Goal: Navigation & Orientation: Find specific page/section

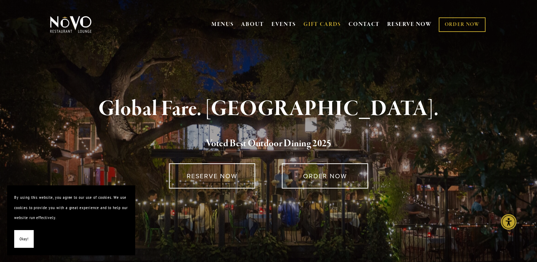
click at [329, 23] on link "GIFT CARDS" at bounding box center [323, 24] width 38 height 13
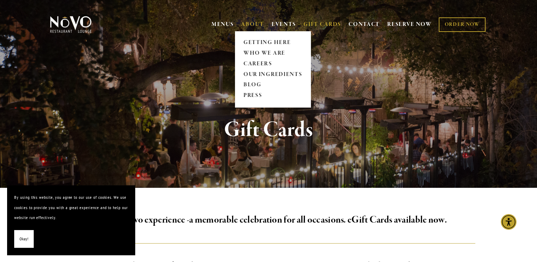
click at [252, 27] on link "ABOUT" at bounding box center [252, 24] width 23 height 7
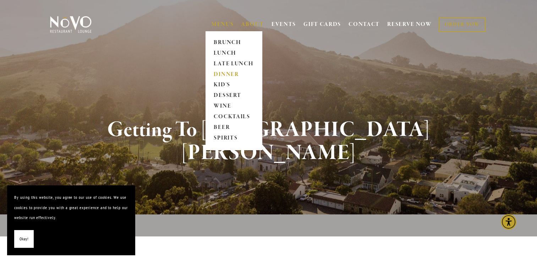
click at [227, 75] on link "DINNER" at bounding box center [234, 74] width 44 height 11
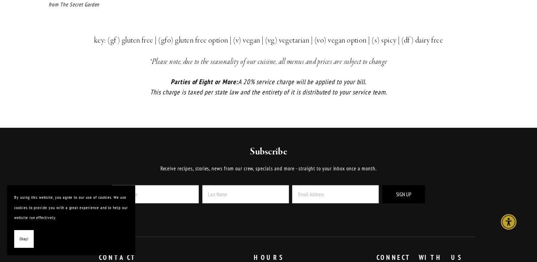
scroll to position [1619, 0]
